Goal: Task Accomplishment & Management: Manage account settings

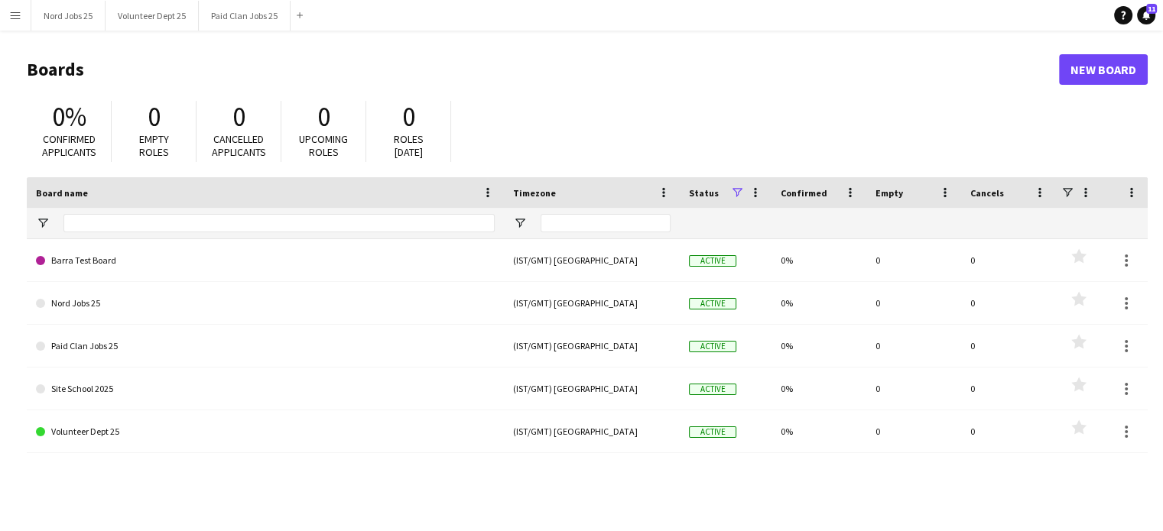
click at [23, 21] on button "Menu" at bounding box center [15, 15] width 31 height 31
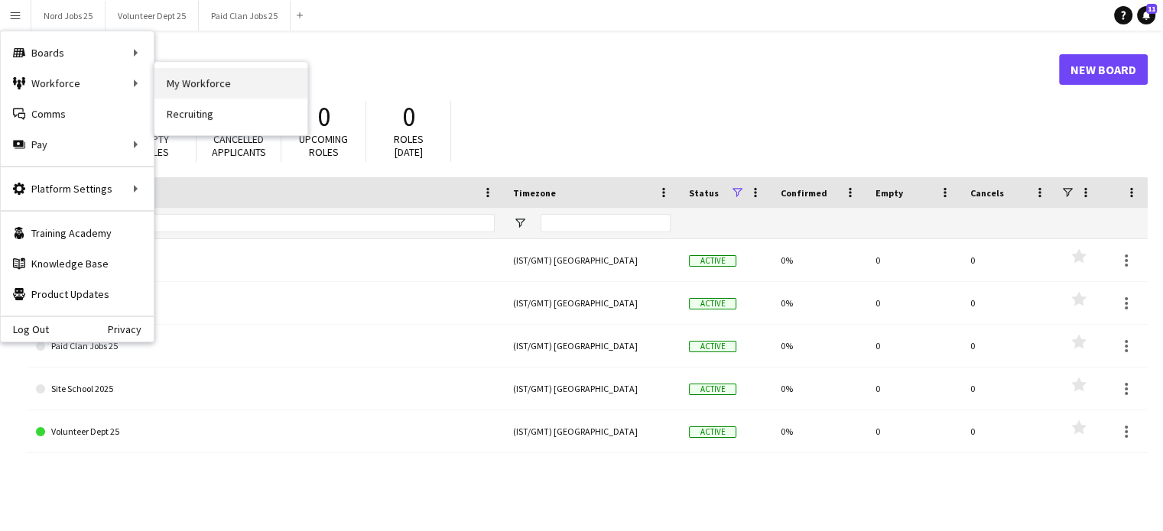
click at [196, 89] on link "My Workforce" at bounding box center [230, 83] width 153 height 31
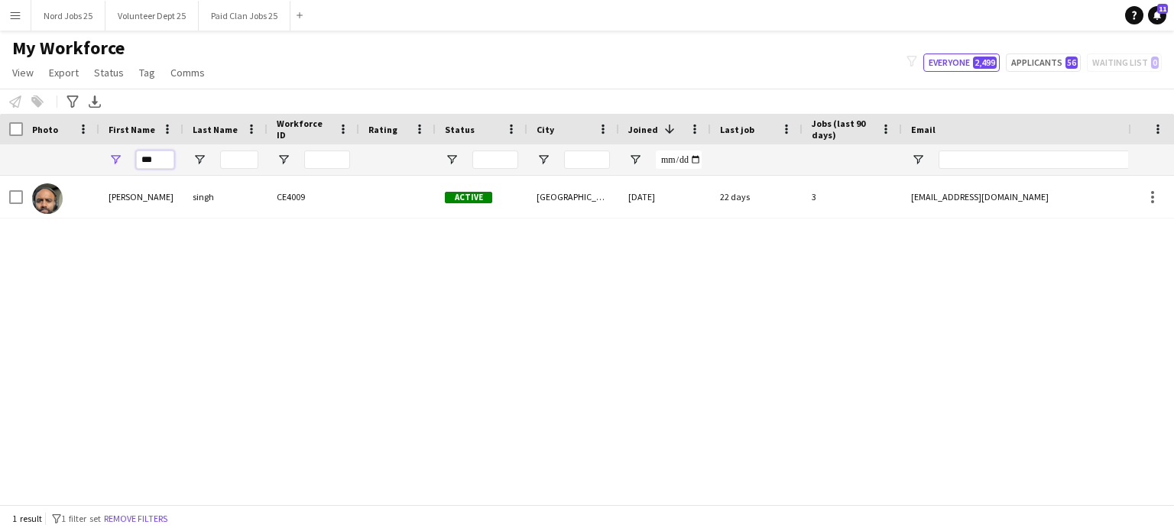
click at [162, 161] on input "***" at bounding box center [155, 160] width 38 height 18
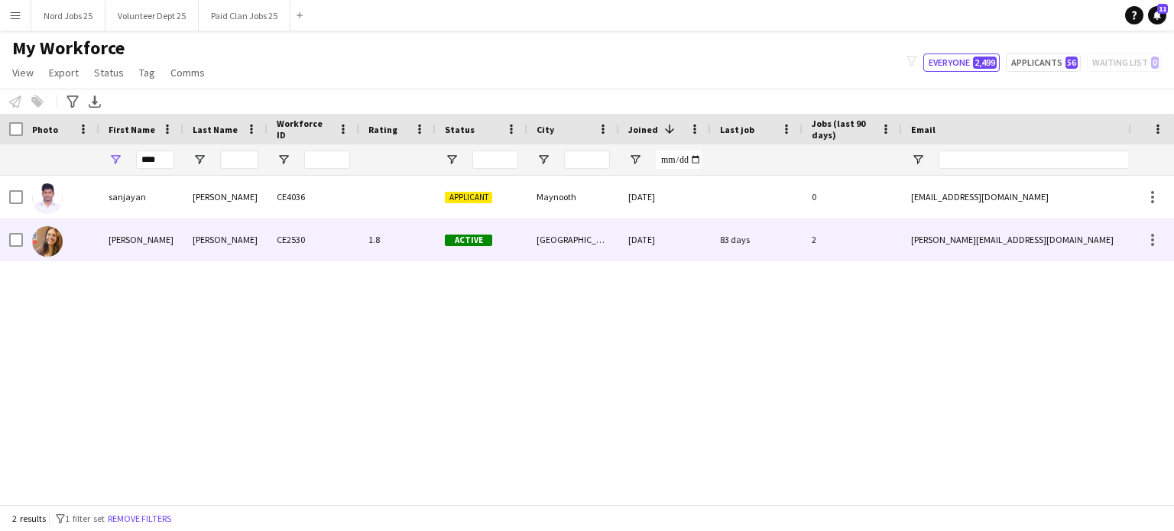
click at [217, 252] on div "Gangadhar" at bounding box center [225, 240] width 84 height 42
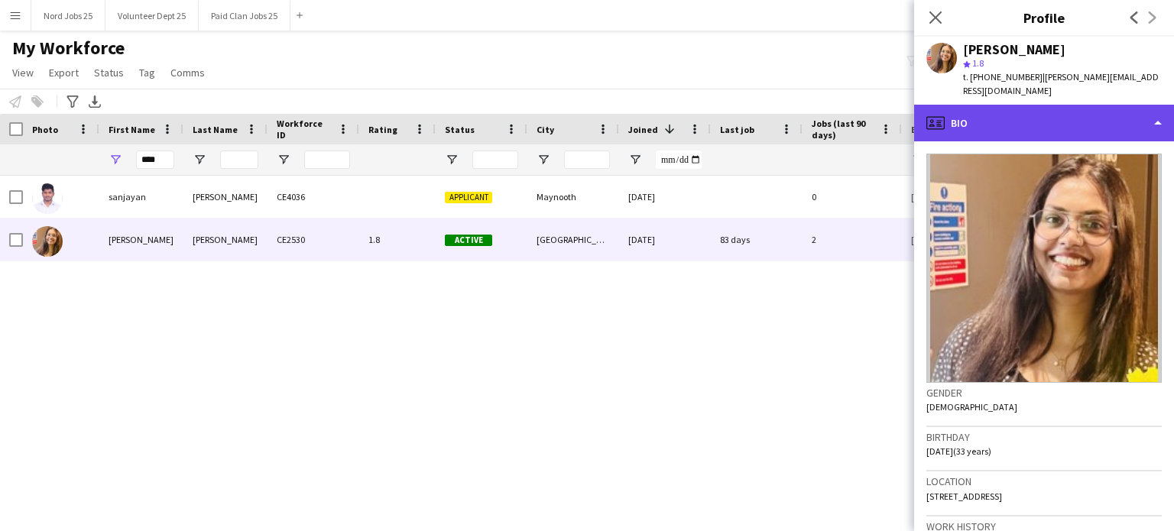
click at [991, 106] on div "profile Bio" at bounding box center [1044, 123] width 260 height 37
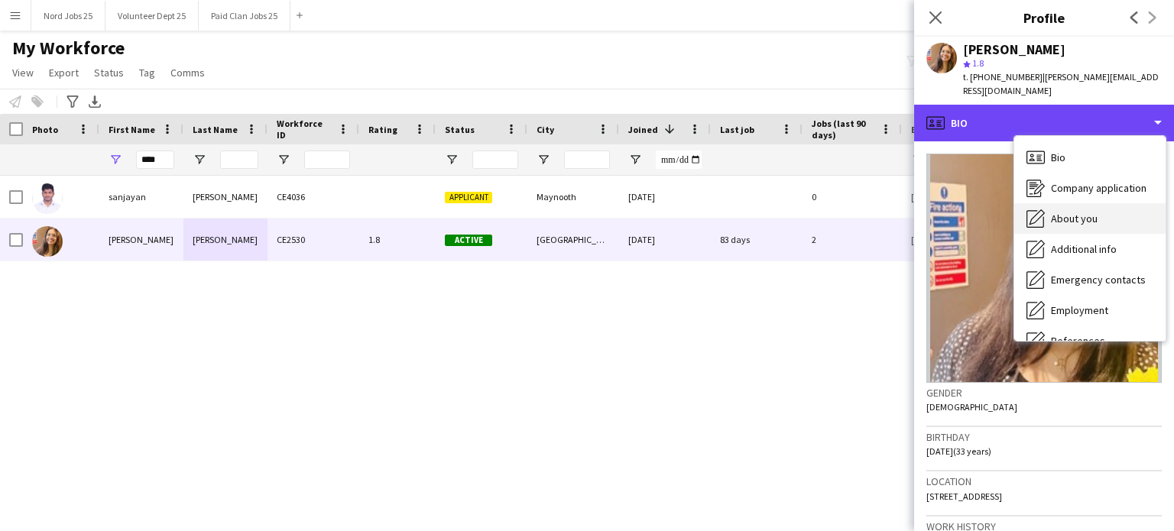
scroll to position [144, 0]
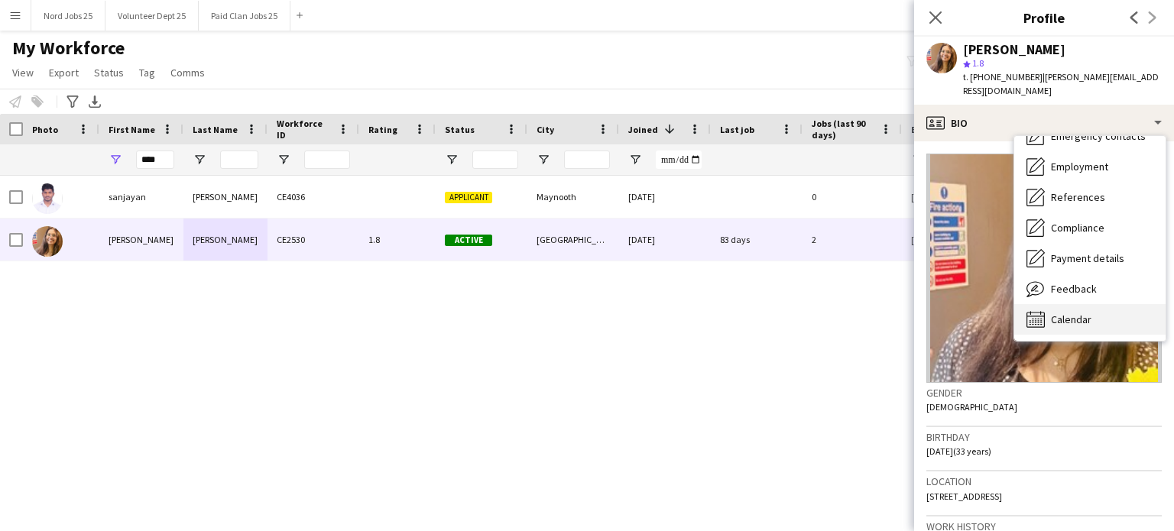
click at [1070, 313] on span "Calendar" at bounding box center [1071, 320] width 41 height 14
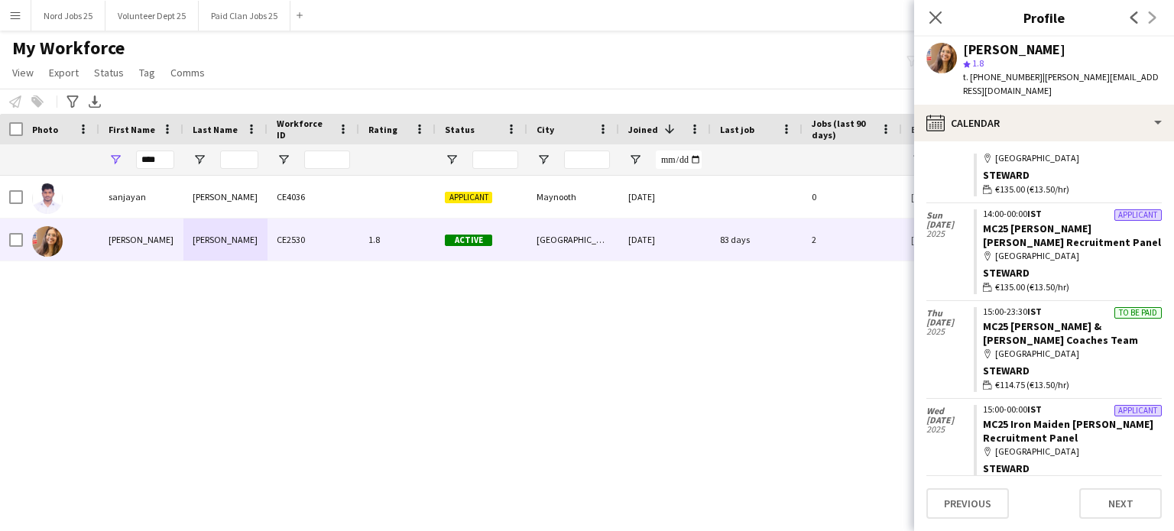
scroll to position [795, 0]
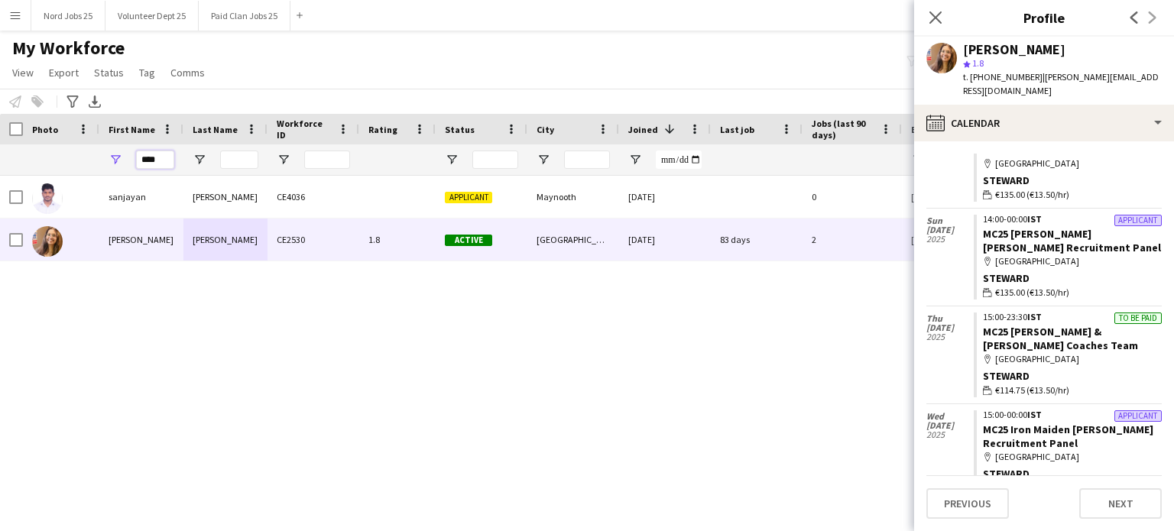
click at [165, 157] on input "****" at bounding box center [155, 160] width 38 height 18
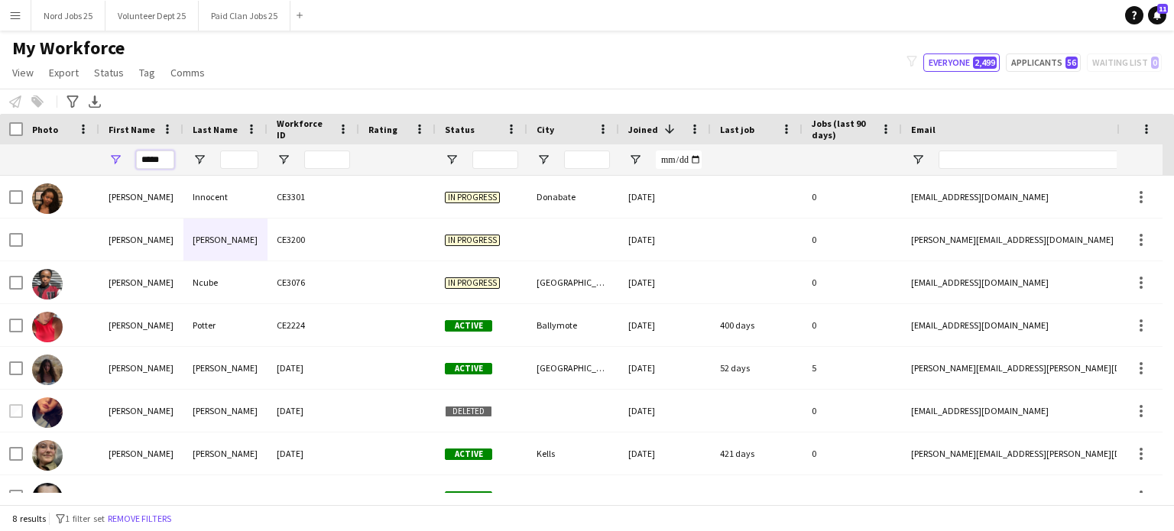
type input "*****"
click at [245, 160] on input "Last Name Filter Input" at bounding box center [239, 160] width 38 height 18
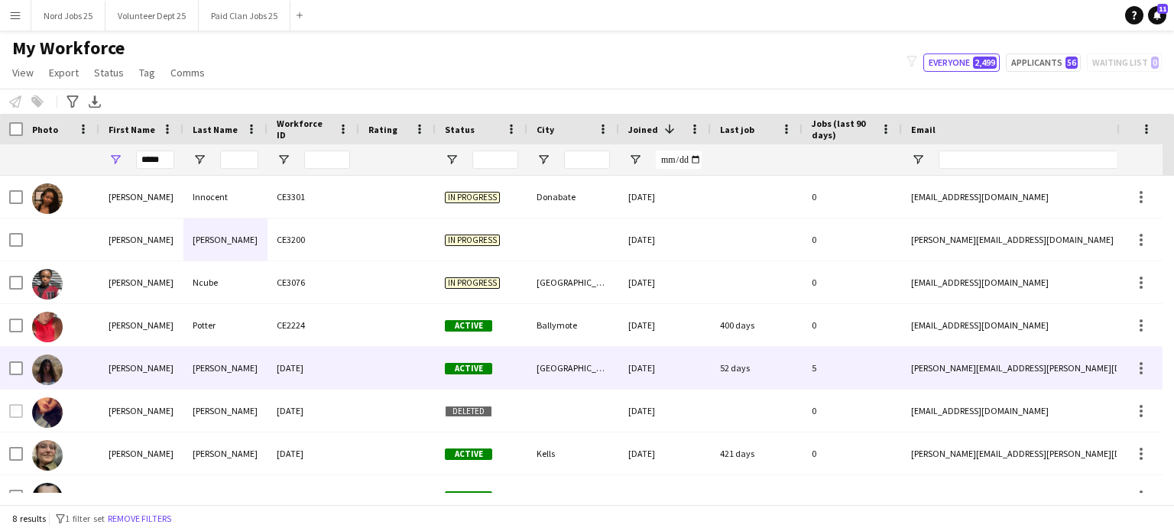
click at [210, 367] on div "Lisanti" at bounding box center [225, 368] width 84 height 42
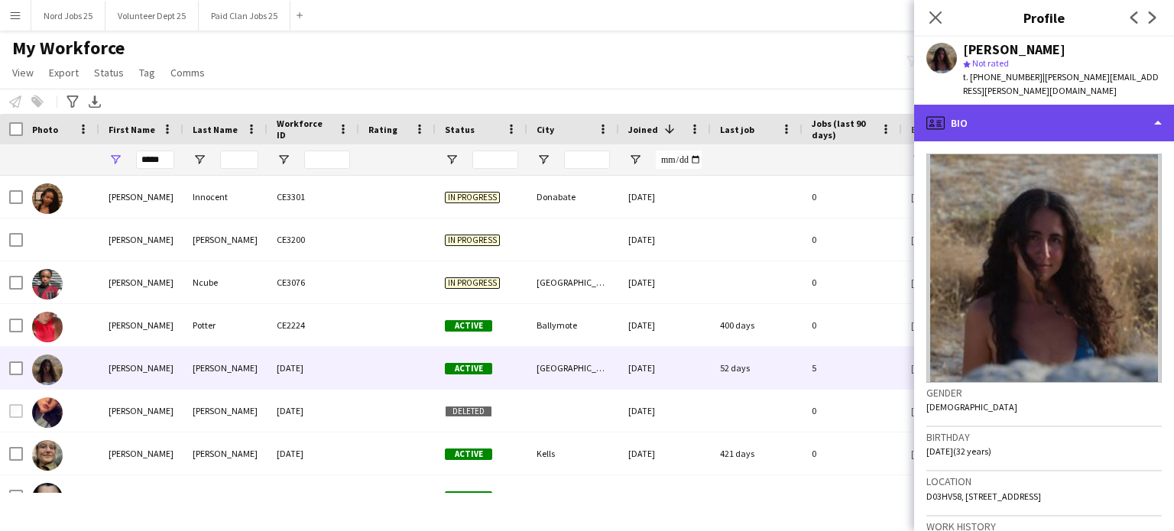
click at [1037, 105] on div "profile Bio" at bounding box center [1044, 123] width 260 height 37
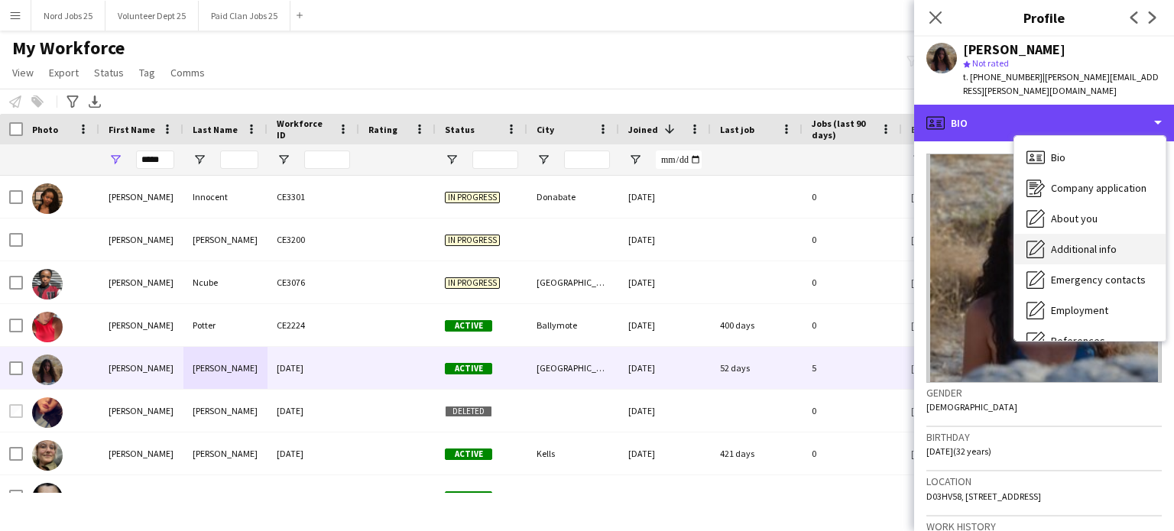
scroll to position [144, 0]
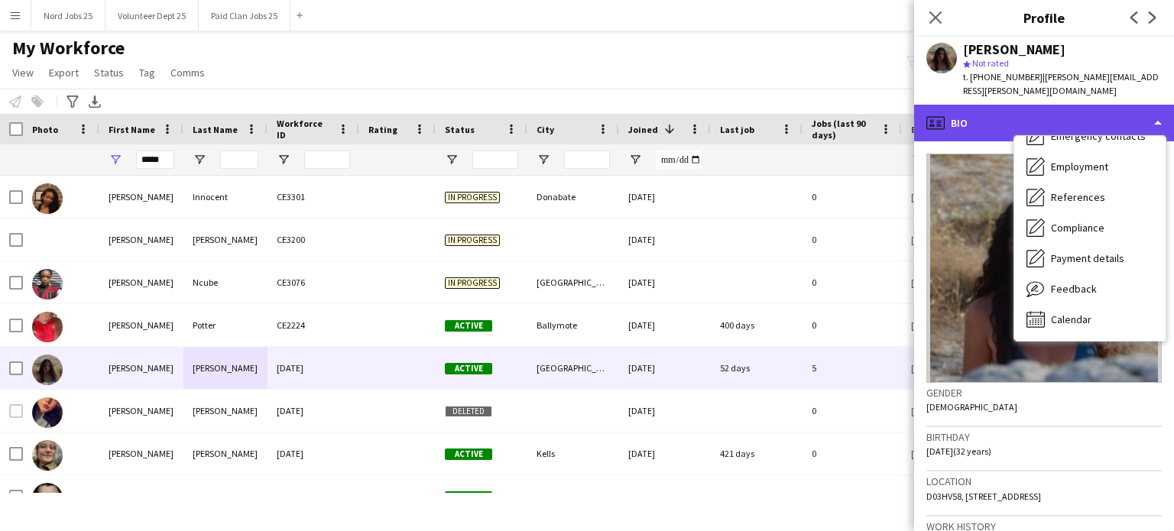
click at [1050, 111] on div "profile Bio" at bounding box center [1044, 123] width 260 height 37
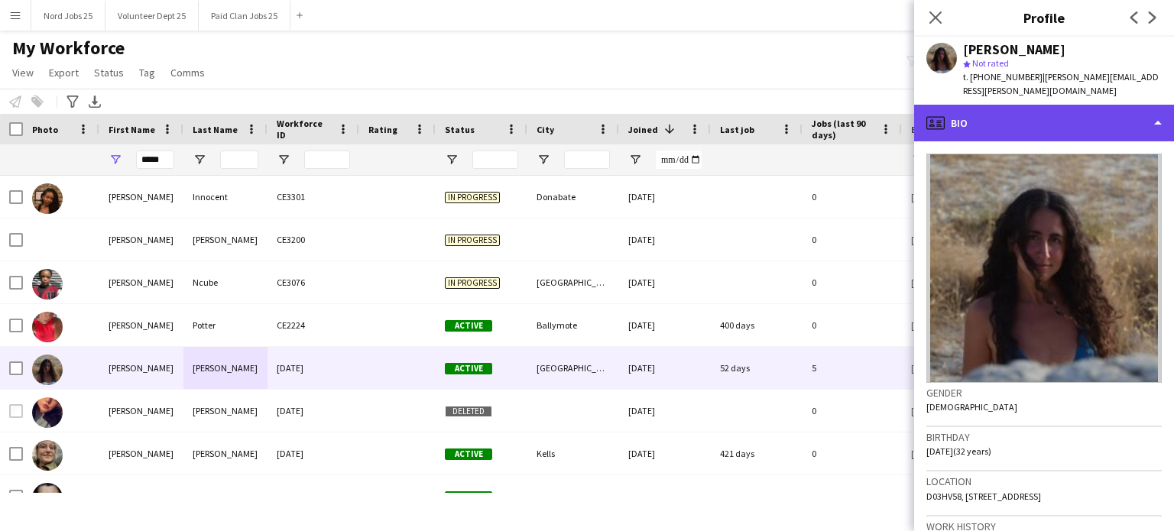
click at [1018, 105] on div "profile Bio" at bounding box center [1044, 123] width 260 height 37
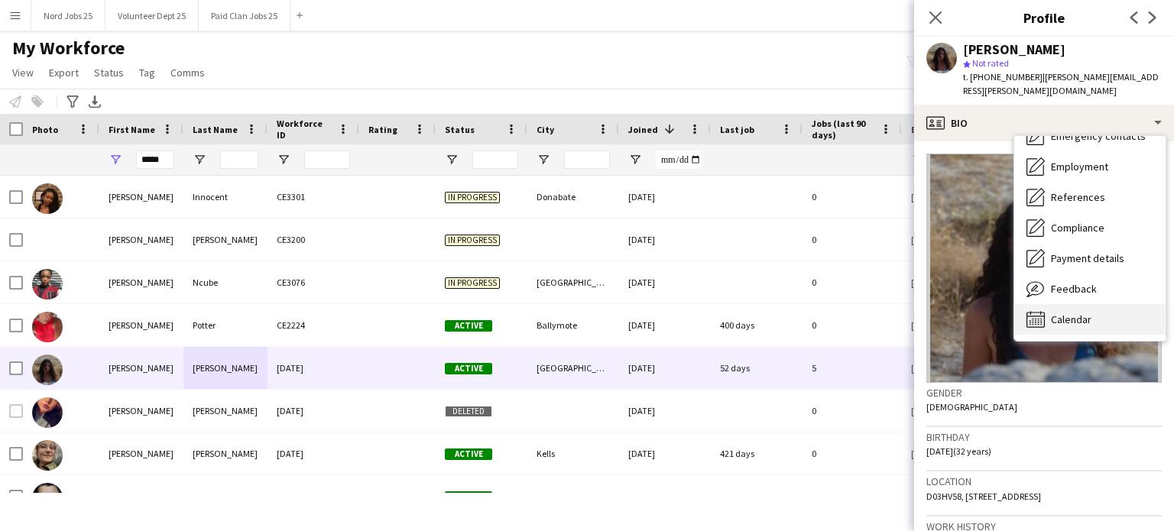
click at [1073, 313] on span "Calendar" at bounding box center [1071, 320] width 41 height 14
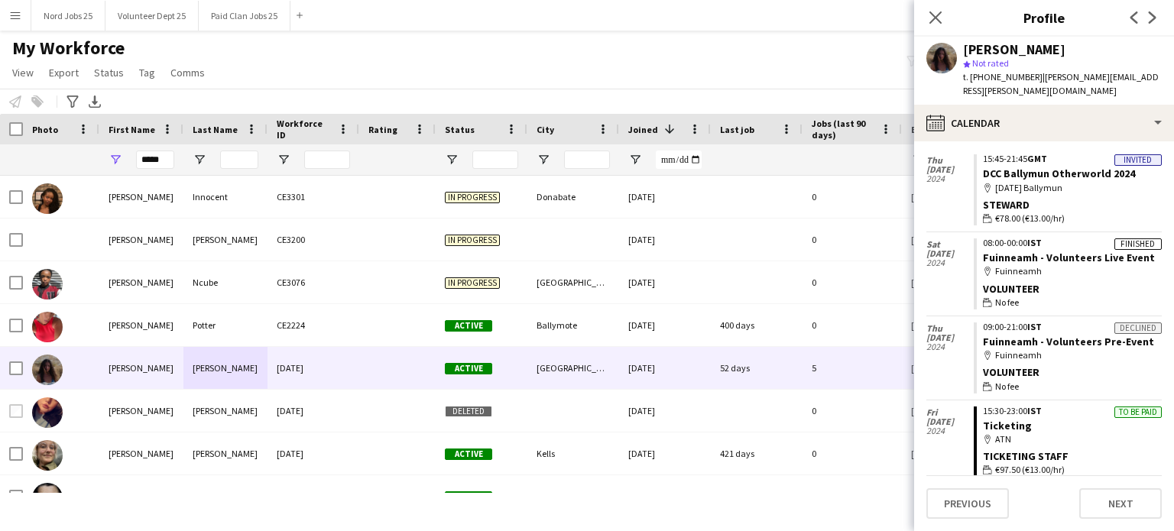
scroll to position [823, 0]
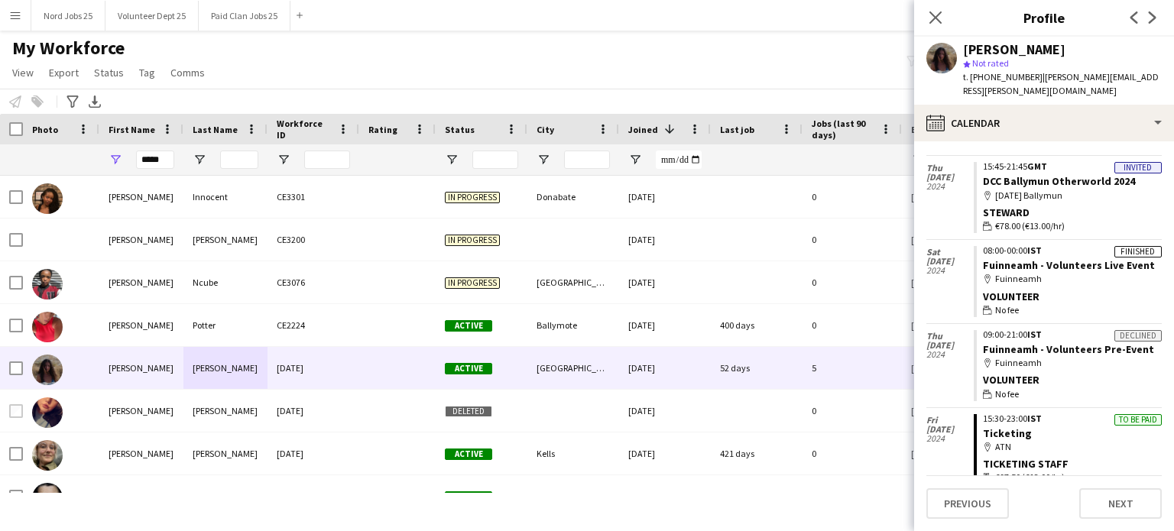
click at [15, 17] on app-icon "Menu" at bounding box center [15, 15] width 12 height 12
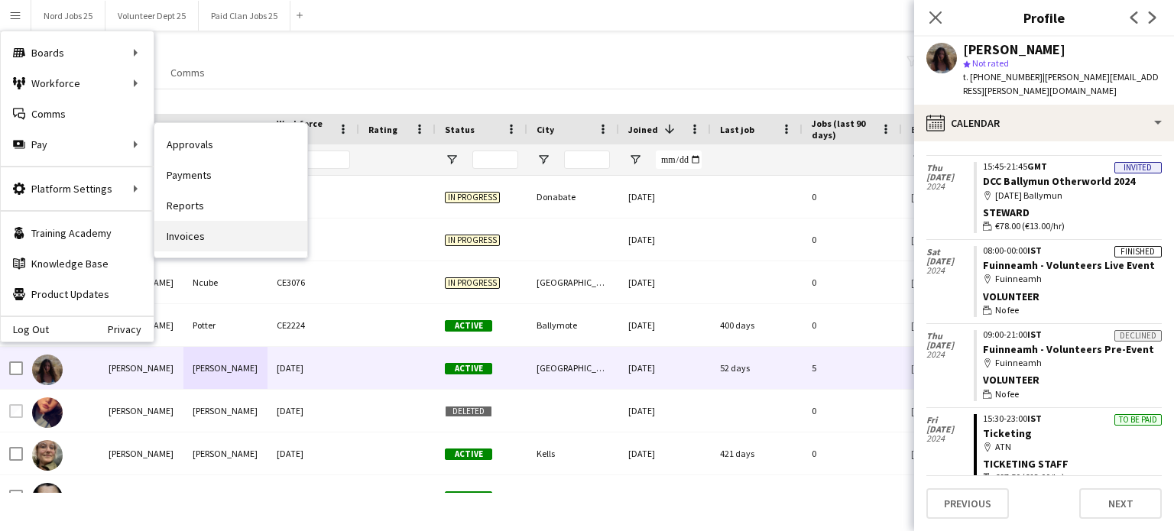
click at [198, 229] on link "Invoices" at bounding box center [230, 236] width 153 height 31
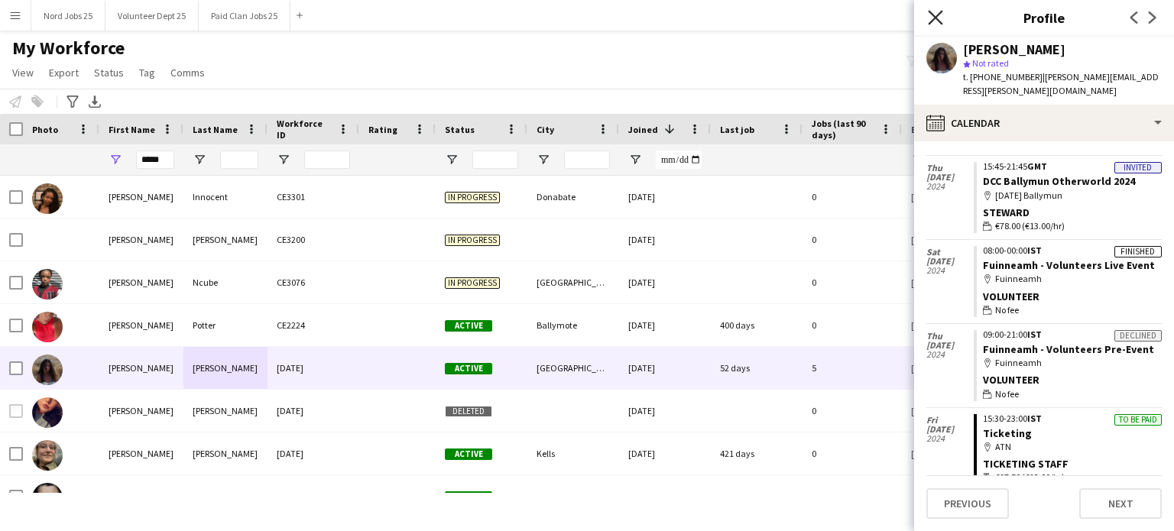
click at [936, 24] on icon "Close pop-in" at bounding box center [935, 17] width 15 height 15
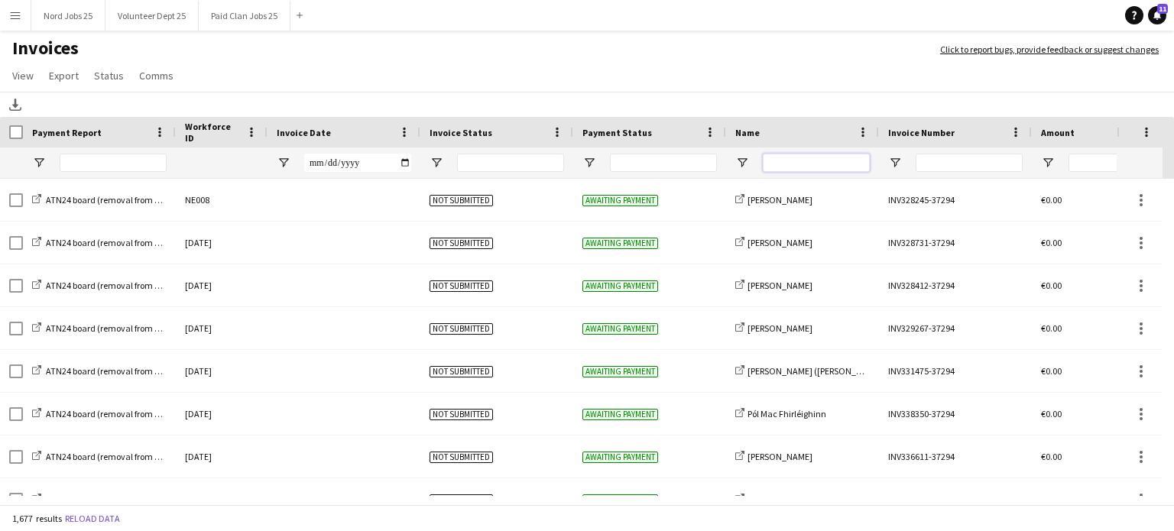
click at [786, 163] on input "Name Filter Input" at bounding box center [816, 163] width 107 height 18
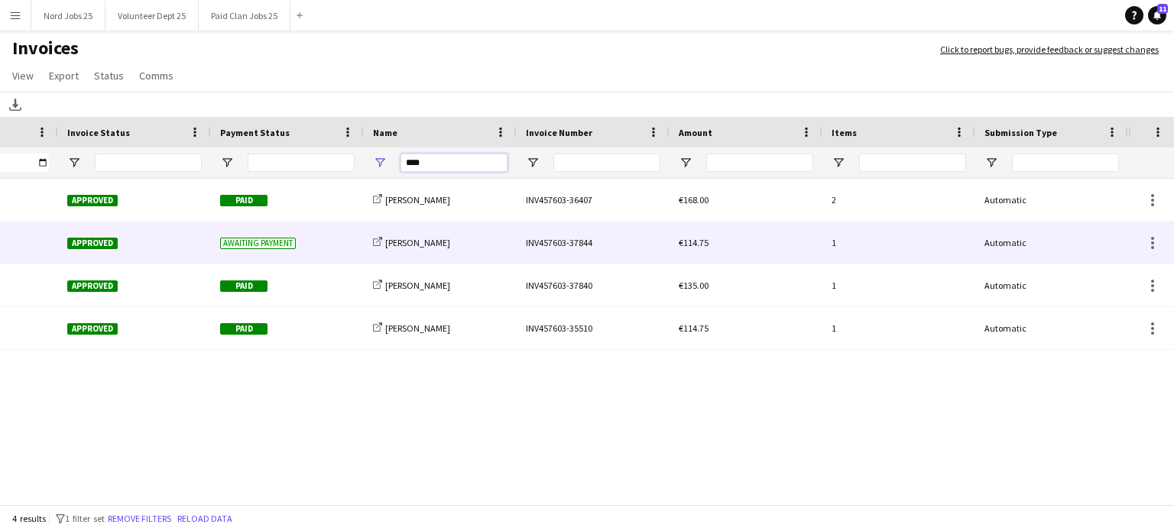
type input "****"
click at [804, 241] on div "€114.75" at bounding box center [746, 243] width 153 height 42
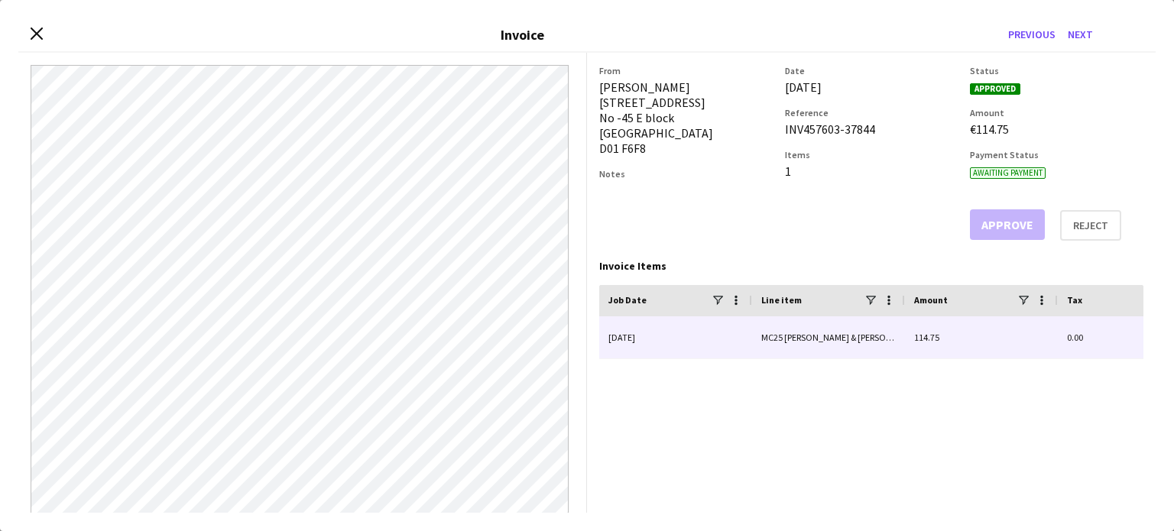
click at [716, 332] on div "26-June-2025" at bounding box center [675, 338] width 153 height 42
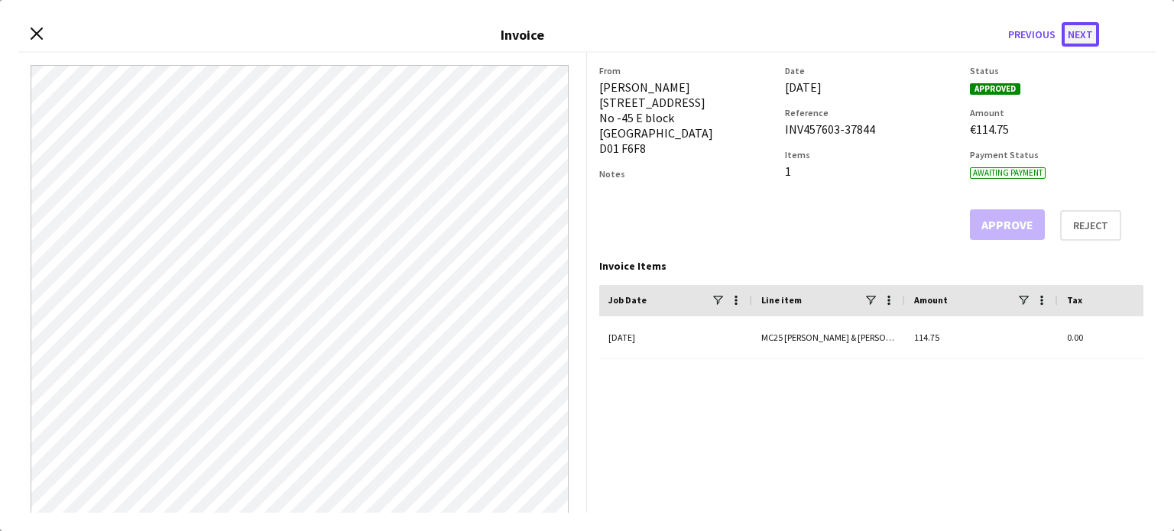
click at [1077, 24] on button "Next" at bounding box center [1080, 34] width 37 height 24
click at [43, 28] on div "Close invoice dialog Invoice Previous Next" at bounding box center [587, 35] width 1138 height 34
click at [38, 28] on icon "Close invoice dialog" at bounding box center [36, 34] width 15 height 15
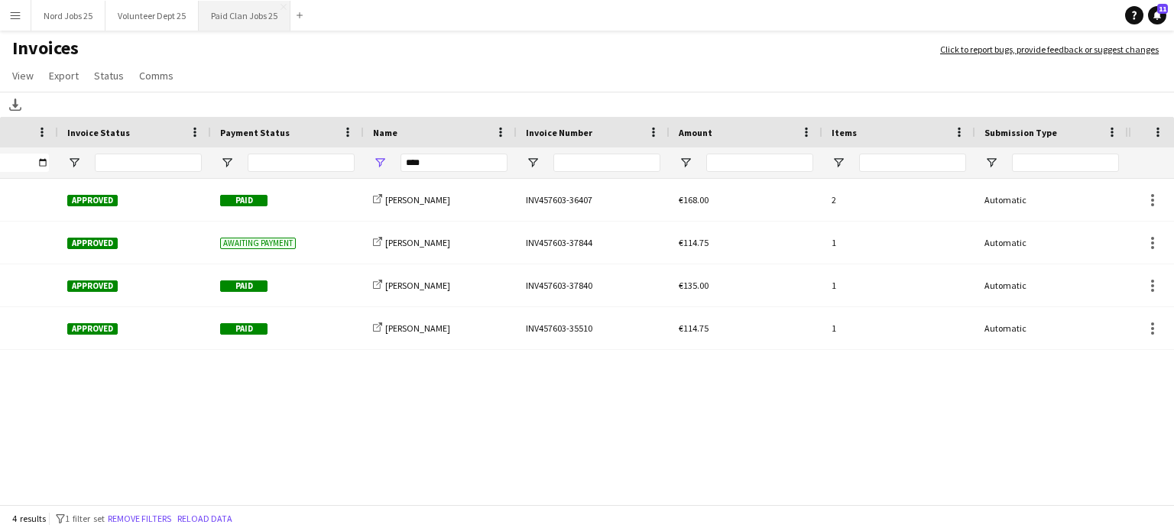
click at [252, 21] on button "Paid Clan Jobs 25 Close" at bounding box center [245, 16] width 92 height 30
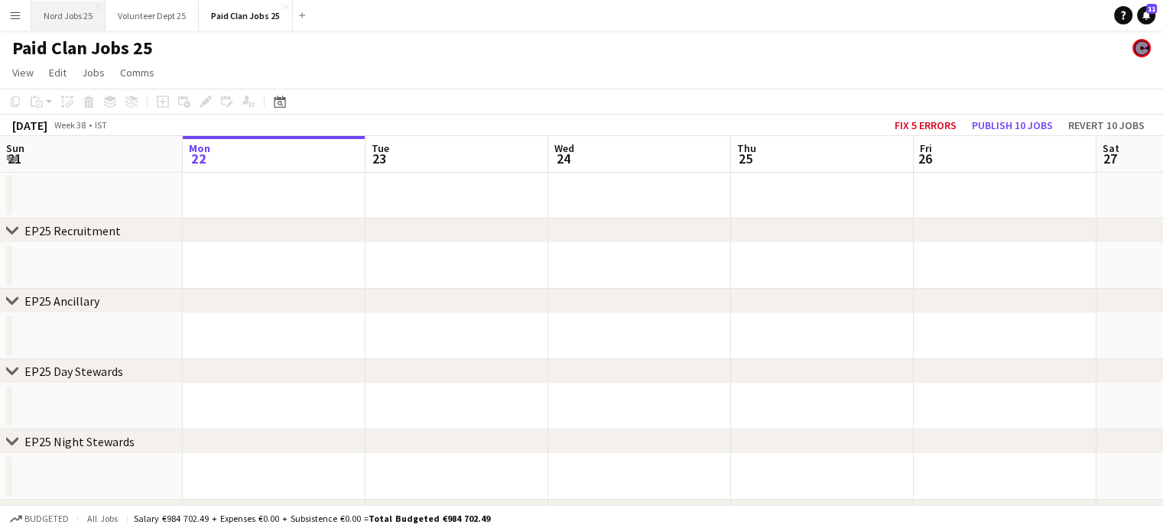
click at [76, 18] on button "Nord Jobs 25 Close" at bounding box center [68, 16] width 74 height 30
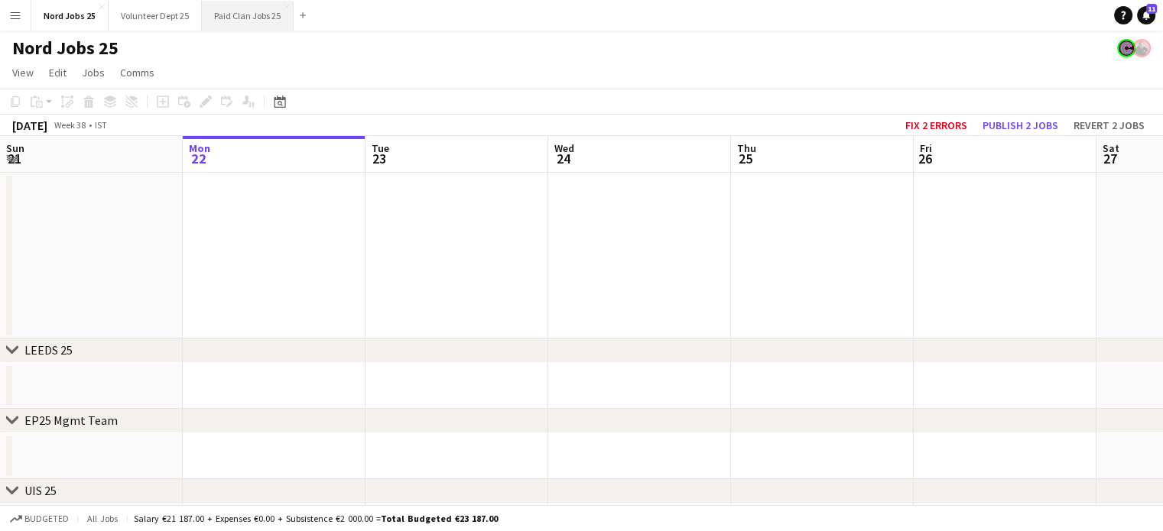
click at [239, 21] on button "Paid Clan Jobs 25 Close" at bounding box center [248, 16] width 92 height 30
